Goal: Task Accomplishment & Management: Manage account settings

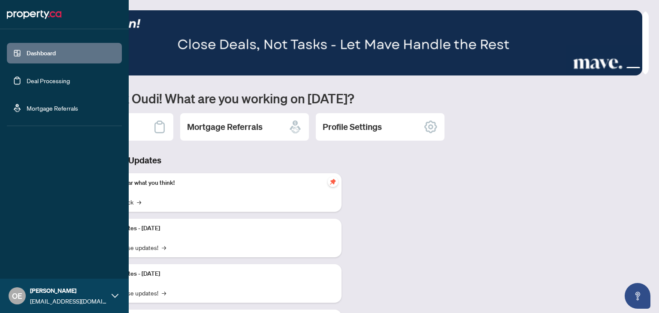
click at [39, 79] on link "Deal Processing" at bounding box center [48, 81] width 43 height 8
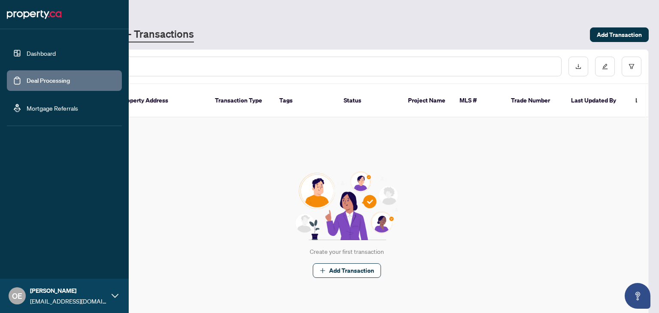
click at [28, 55] on link "Dashboard" at bounding box center [41, 53] width 29 height 8
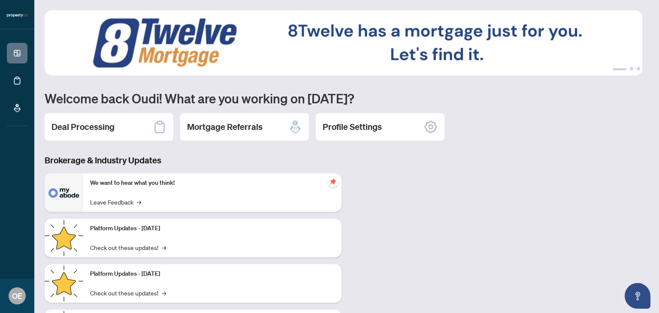
scroll to position [43, 0]
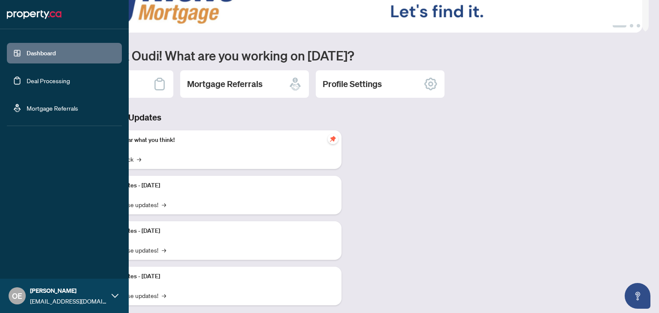
click at [30, 296] on div "[PERSON_NAME] [PERSON_NAME][EMAIL_ADDRESS][DOMAIN_NAME]" at bounding box center [68, 296] width 77 height 20
click at [46, 241] on button "Logout" at bounding box center [64, 245] width 115 height 15
